Goal: Complete application form

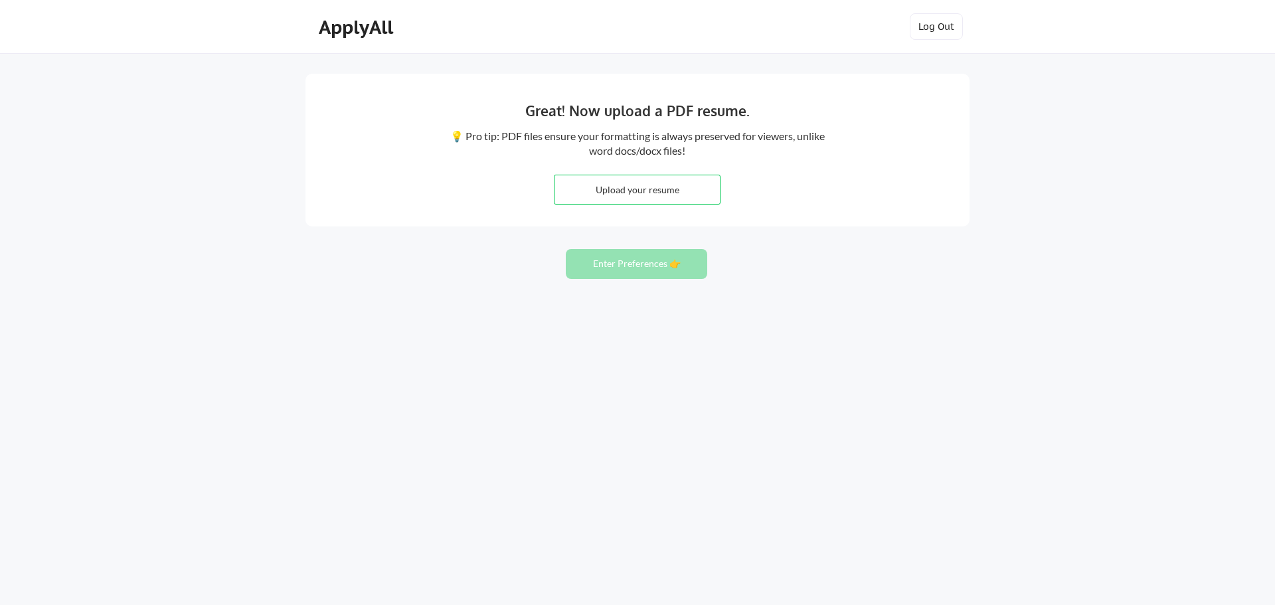
click at [644, 190] on input "file" at bounding box center [637, 189] width 165 height 29
type input "C:\fakepath\EJKTM.docx"
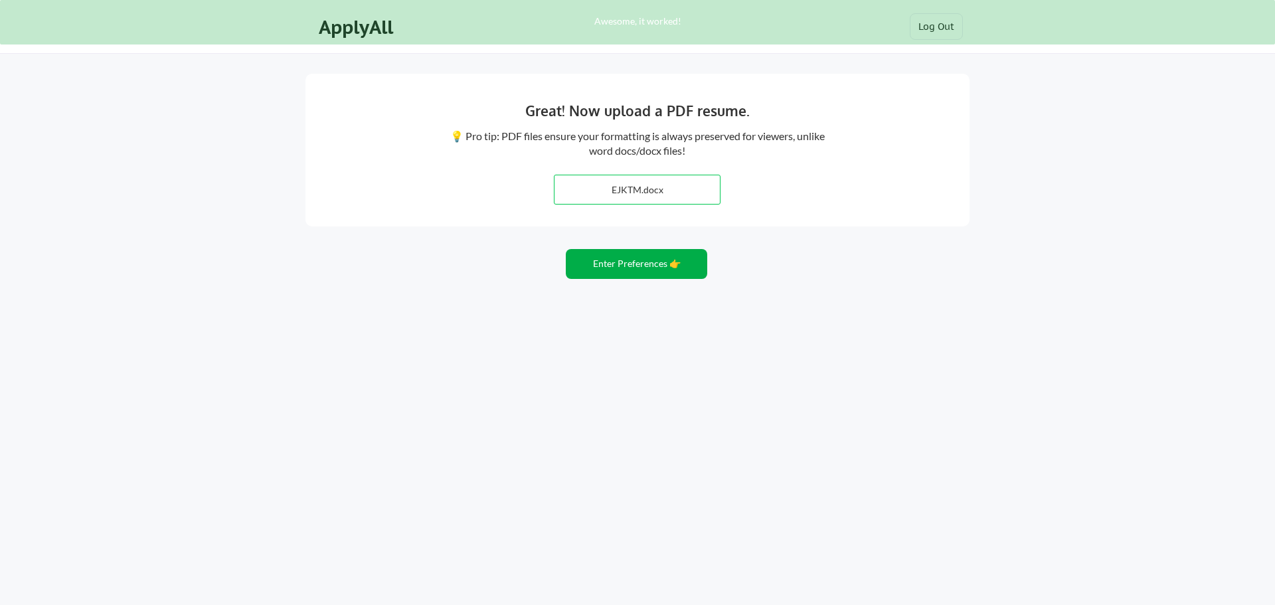
click at [620, 269] on button "Enter Preferences 👉" at bounding box center [636, 264] width 141 height 30
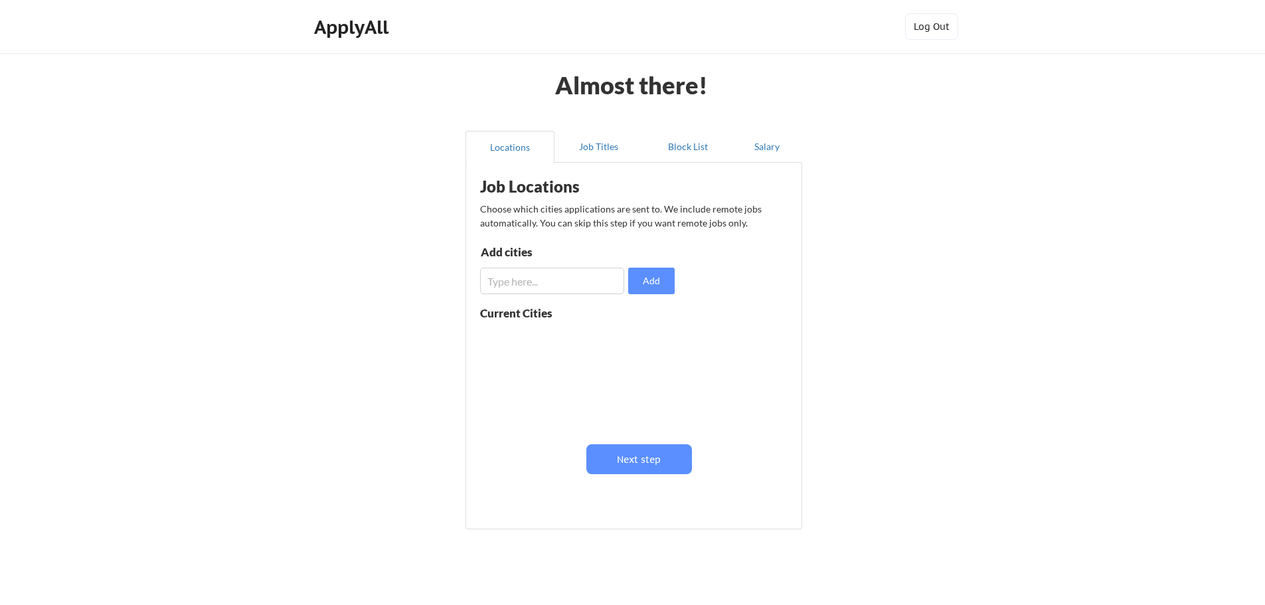
click at [568, 282] on input "input" at bounding box center [552, 281] width 144 height 27
type input "[GEOGRAPHIC_DATA], [GEOGRAPHIC_DATA]"
click at [667, 280] on button "Add" at bounding box center [651, 281] width 46 height 27
click at [586, 285] on input "input" at bounding box center [552, 281] width 144 height 27
type input "Remote"
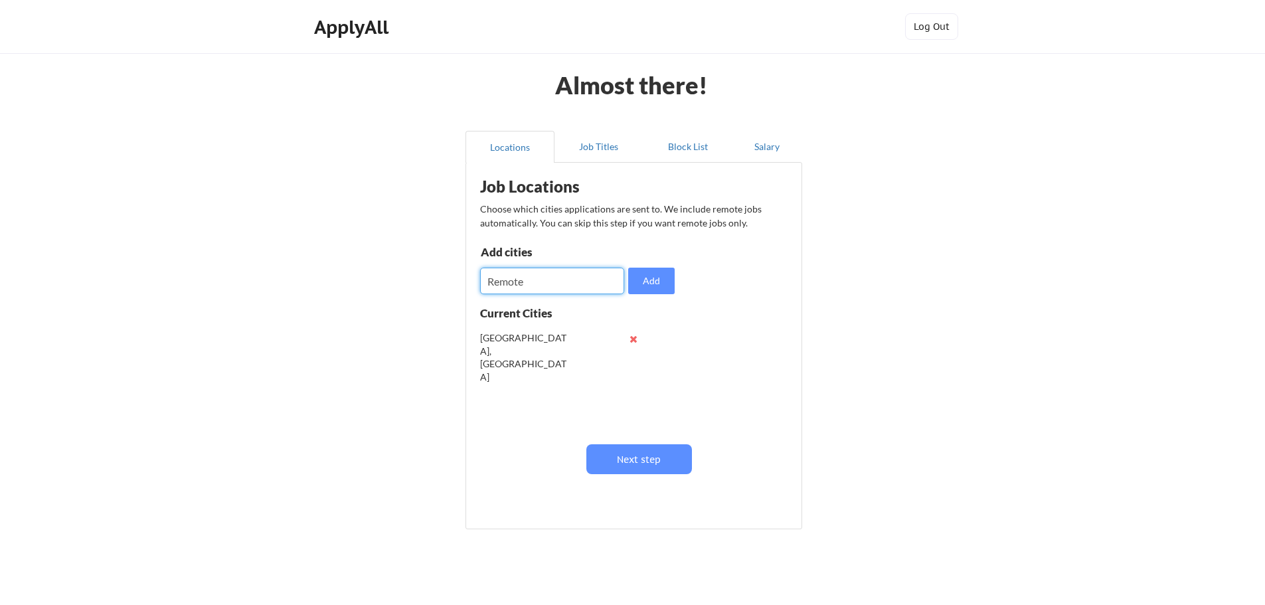
drag, startPoint x: 537, startPoint y: 288, endPoint x: 426, endPoint y: 285, distance: 111.6
click at [426, 285] on div "Almost there! Locations Job Titles Block List Salary Job Locations Choose which…" at bounding box center [632, 325] width 1265 height 651
type input "[GEOGRAPHIC_DATA], [GEOGRAPHIC_DATA]"
click at [571, 288] on input "input" at bounding box center [552, 281] width 144 height 27
type input "[GEOGRAPHIC_DATA], [GEOGRAPHIC_DATA]"
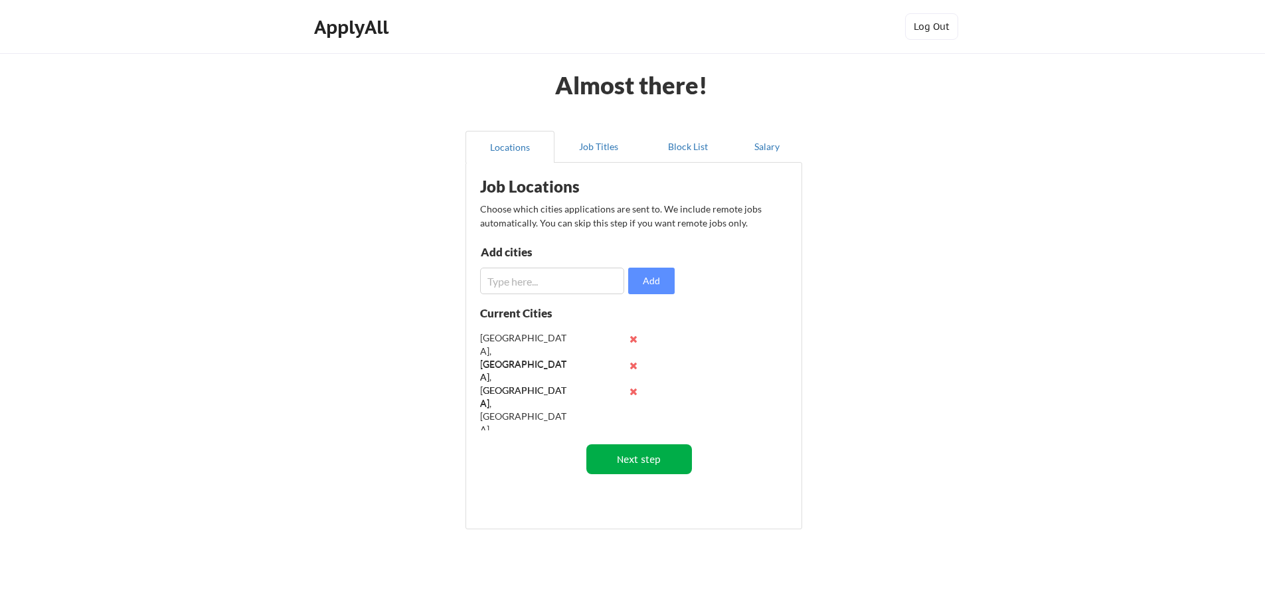
click at [630, 458] on button "Next step" at bounding box center [639, 459] width 106 height 30
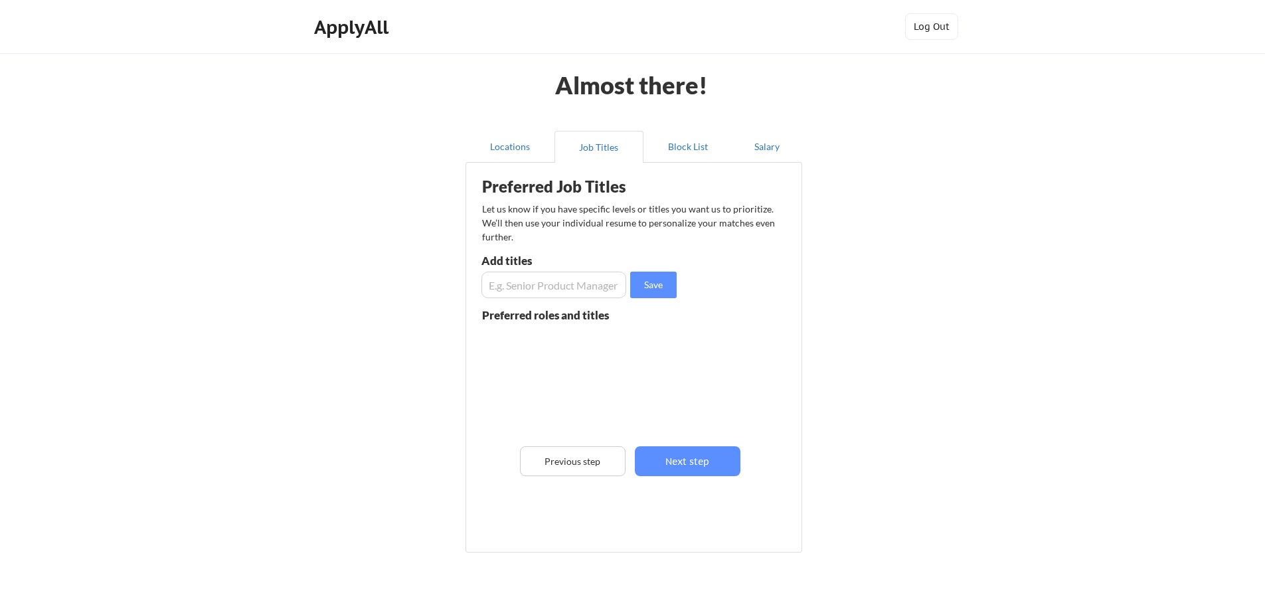
click at [565, 288] on input "input" at bounding box center [554, 285] width 145 height 27
type input "eDiscovery Manager"
click at [553, 282] on input "input" at bounding box center [554, 285] width 145 height 27
type input "Technical Trainer"
click at [553, 282] on input "input" at bounding box center [554, 285] width 145 height 27
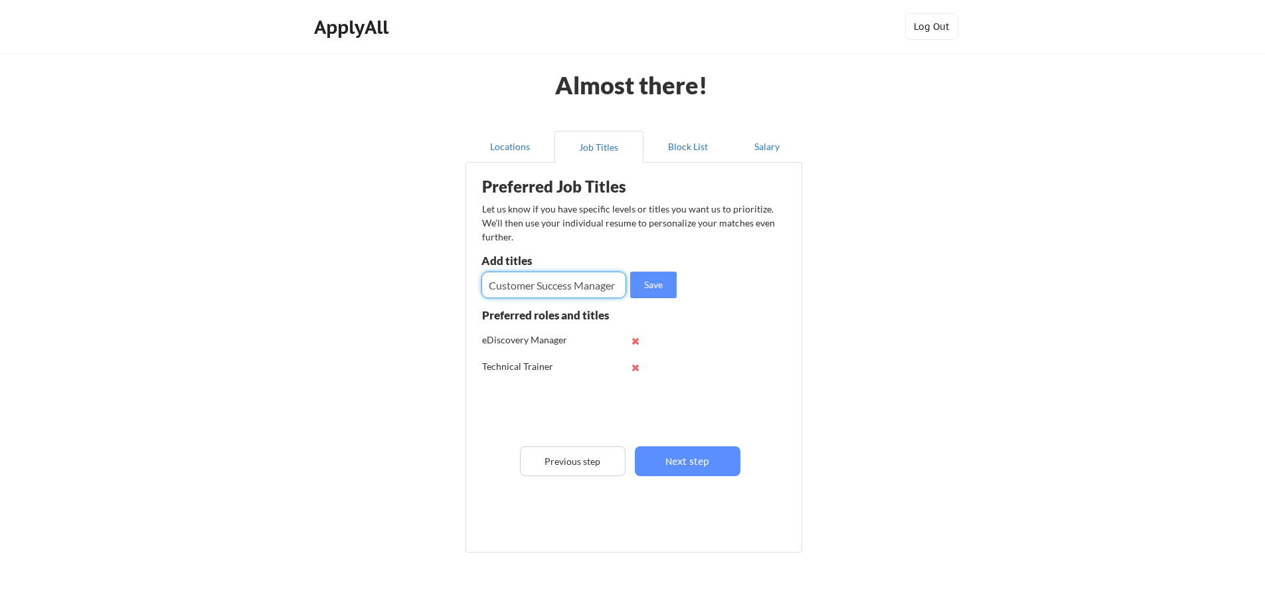
type input "Customer Success Manager"
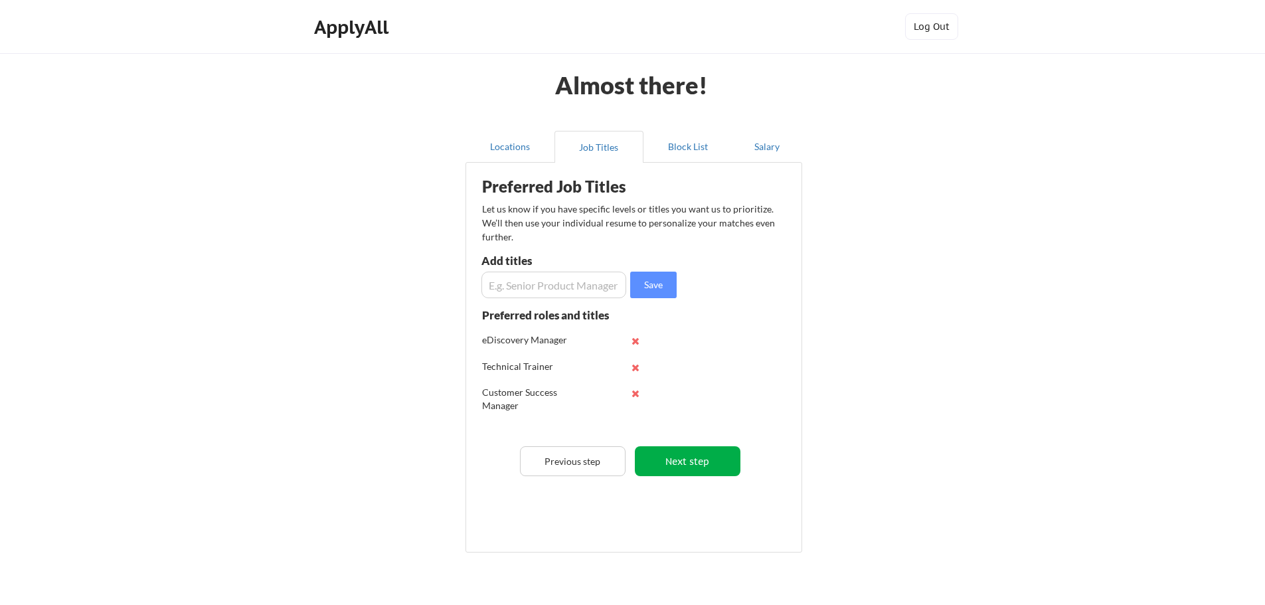
click at [718, 456] on button "Next step" at bounding box center [688, 461] width 106 height 30
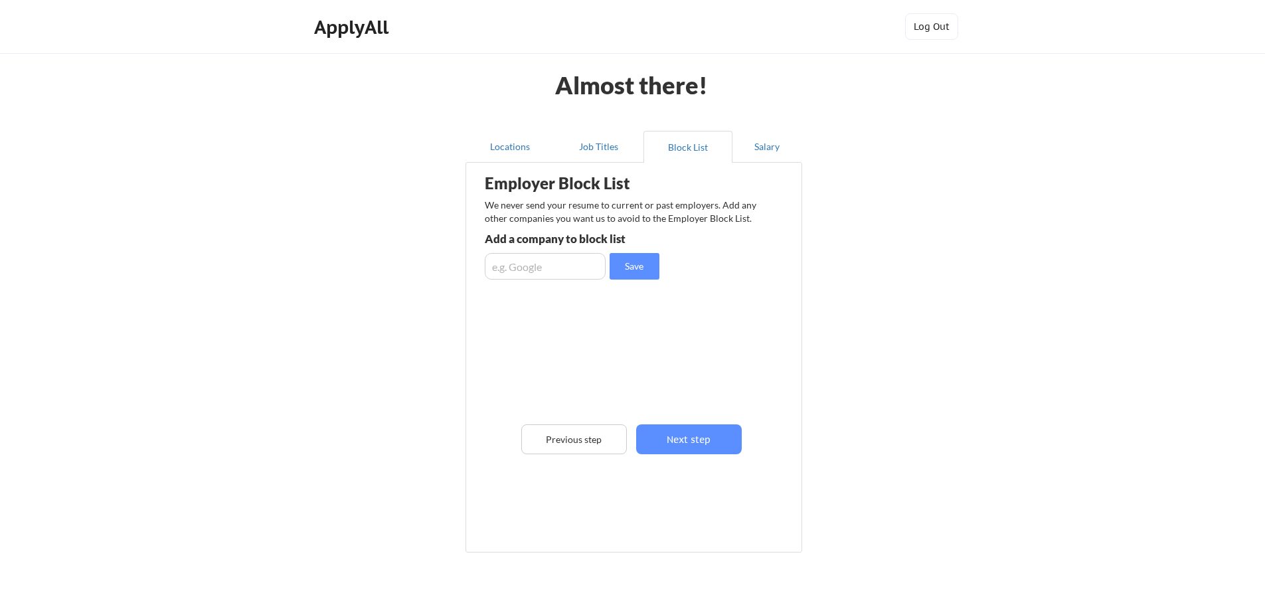
click at [580, 266] on input "input" at bounding box center [545, 266] width 121 height 27
type input "[DOMAIN_NAME]"
click at [687, 438] on button "Next step" at bounding box center [689, 439] width 106 height 30
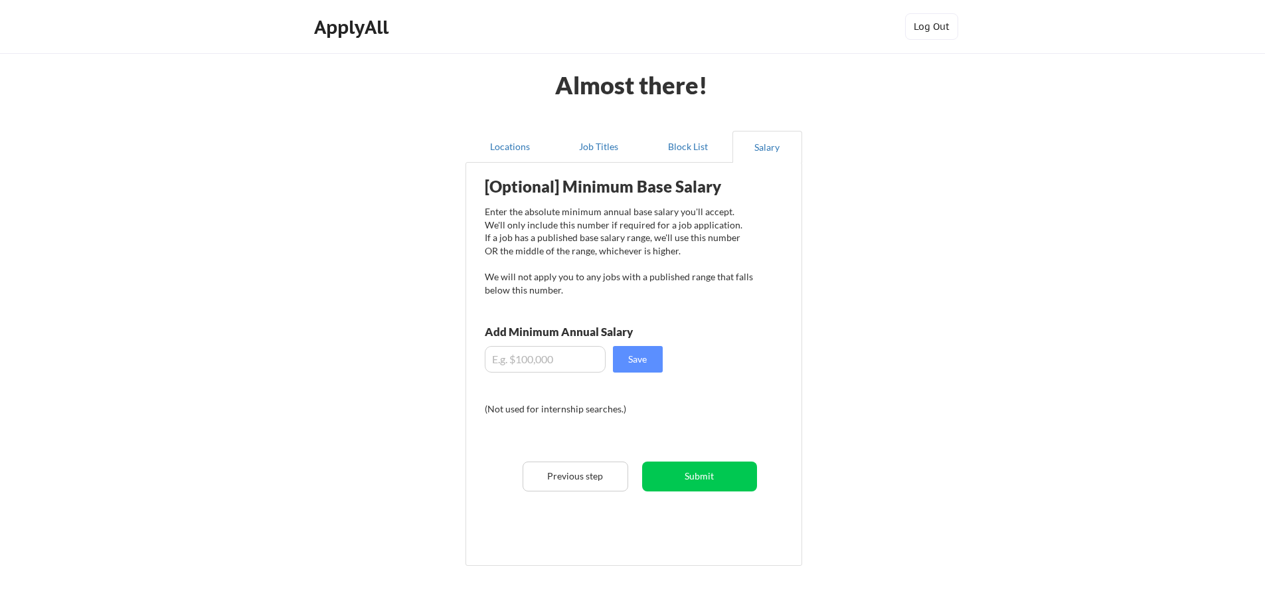
click at [593, 351] on input "input" at bounding box center [545, 359] width 121 height 27
type input "$120,000"
click at [659, 364] on button "Save" at bounding box center [638, 359] width 50 height 27
click at [710, 481] on button "Submit" at bounding box center [699, 477] width 115 height 30
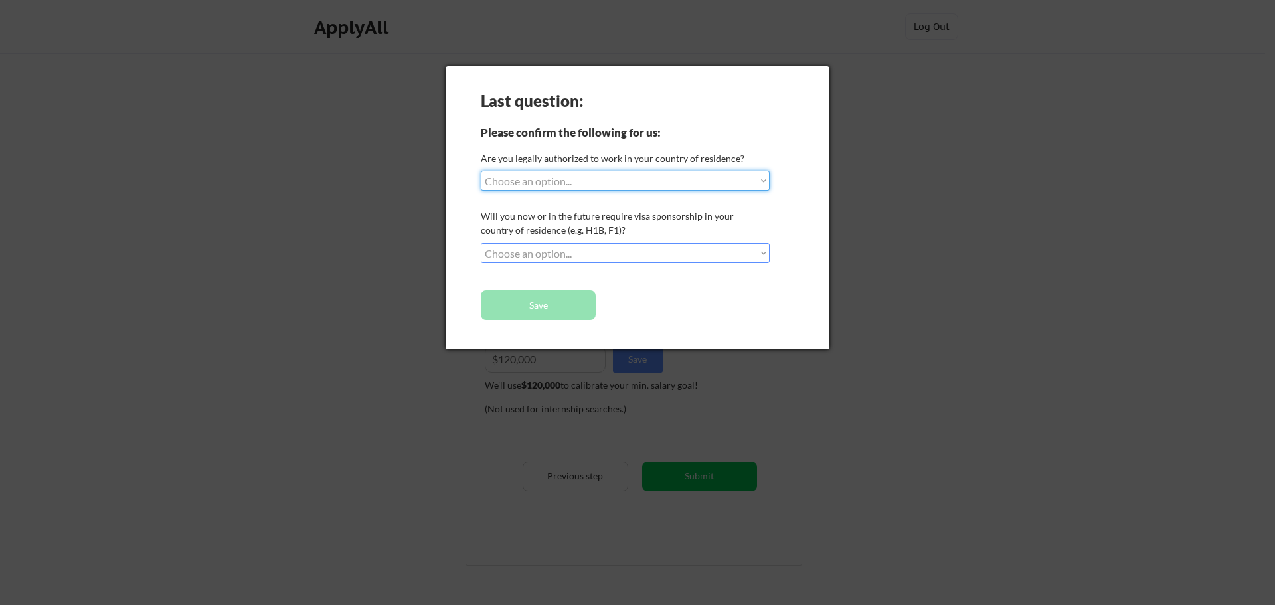
click at [659, 179] on select "Choose an option... Yes, I am a [DEMOGRAPHIC_DATA] Citizen Yes, I am a [DEMOGRA…" at bounding box center [625, 181] width 289 height 20
select select ""yes__i_am_a_[DEMOGRAPHIC_DATA]""
click at [481, 171] on select "Choose an option... Yes, I am a [DEMOGRAPHIC_DATA] Citizen Yes, I am a [DEMOGRA…" at bounding box center [625, 181] width 289 height 20
click at [575, 258] on select "Choose an option... No, I will not need sponsorship Yes, I will need sponsorship" at bounding box center [625, 253] width 289 height 20
select select ""no__i_will_not_need_sponsorship""
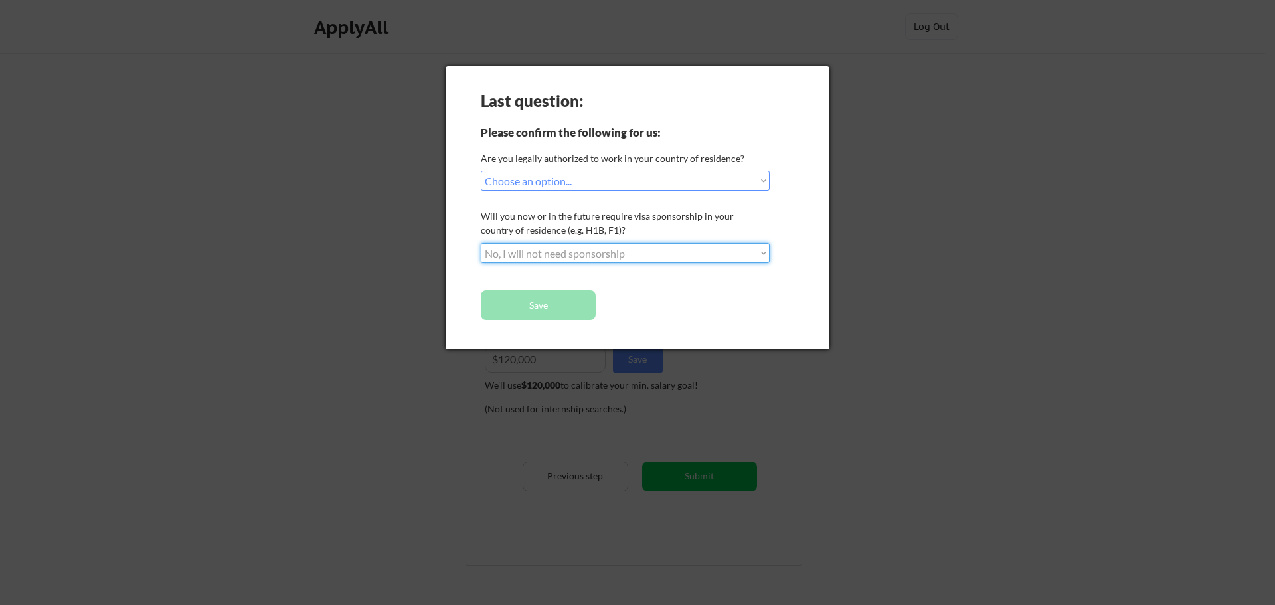
click at [481, 243] on select "Choose an option... No, I will not need sponsorship Yes, I will need sponsorship" at bounding box center [625, 253] width 289 height 20
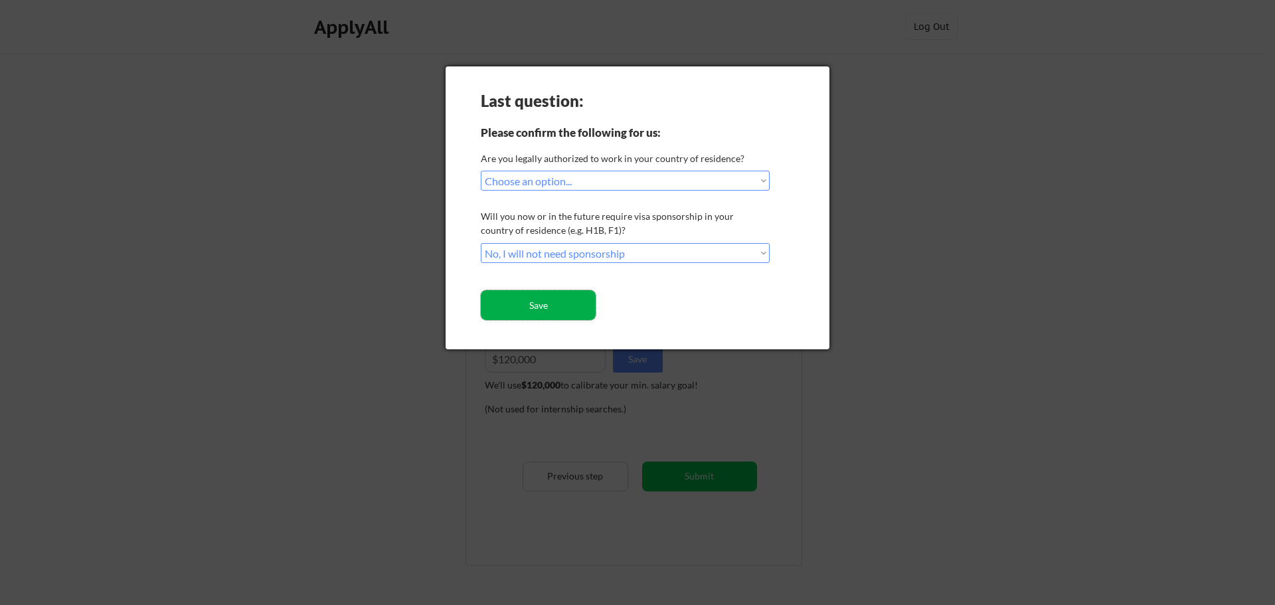
click at [559, 302] on button "Save" at bounding box center [538, 305] width 115 height 30
